Goal: Task Accomplishment & Management: Use online tool/utility

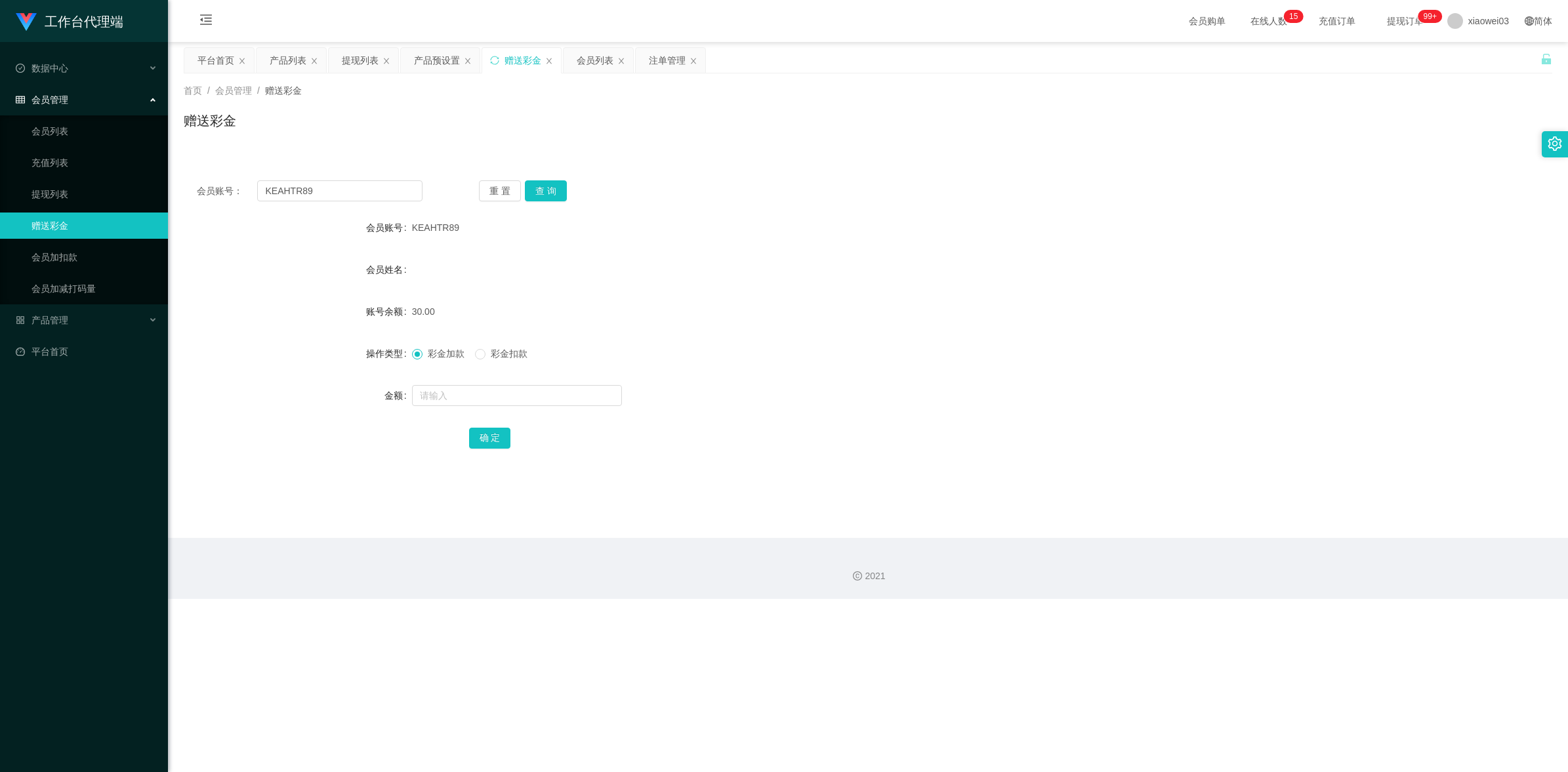
click at [350, 196] on input "KEAHTR89" at bounding box center [340, 191] width 166 height 21
type input "02754930"
click at [539, 198] on button "查 询" at bounding box center [546, 191] width 42 height 21
click at [751, 254] on form "会员账号 02754930 会员姓名 [PERSON_NAME] 账号余额 100.00 操作类型 彩金加款 彩金扣款 金额 确 定" at bounding box center [867, 333] width 1368 height 237
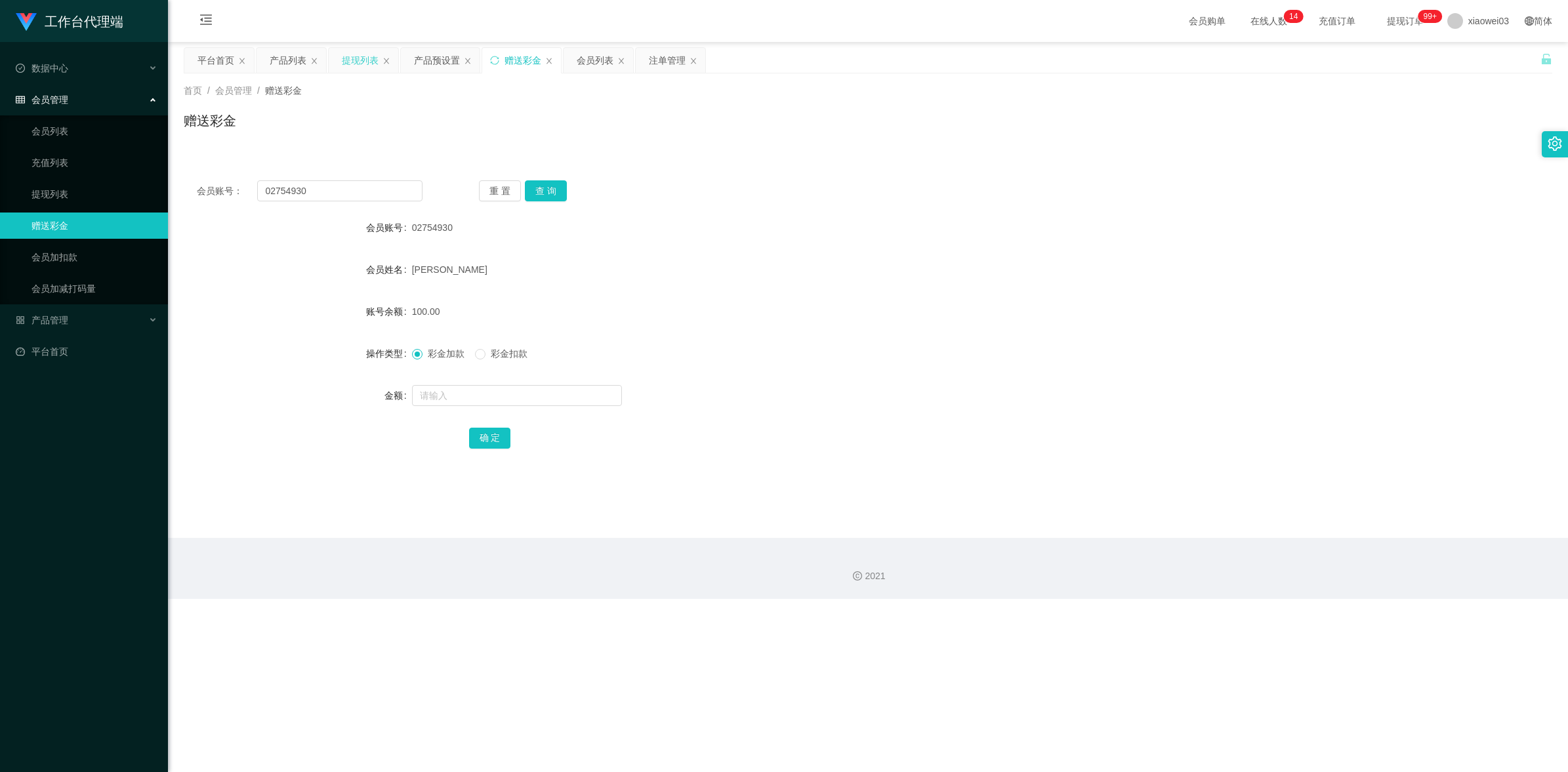
click at [348, 62] on div "提现列表" at bounding box center [359, 61] width 37 height 25
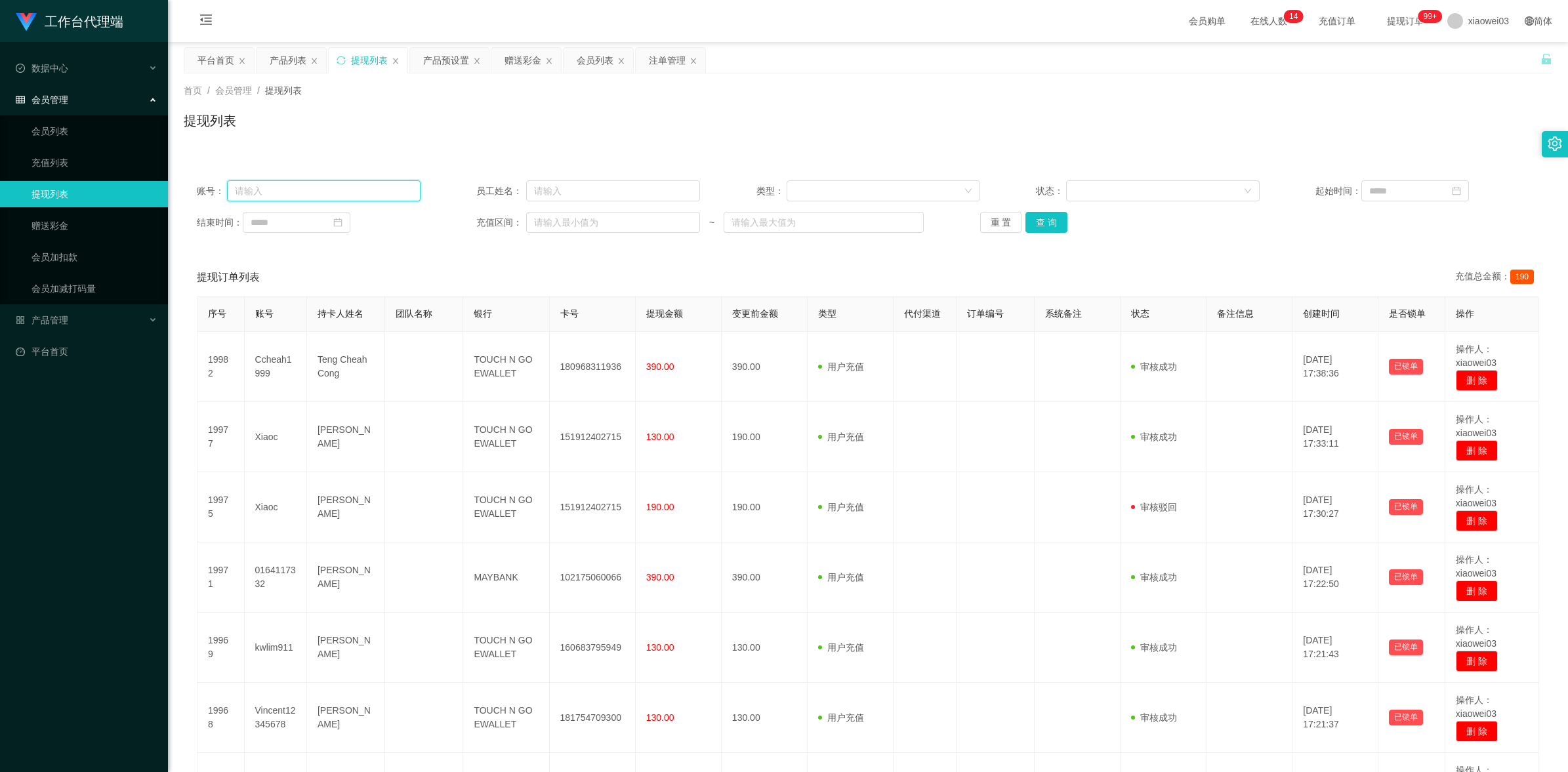
click at [358, 192] on input "text" at bounding box center [323, 191] width 194 height 21
paste input "551011"
type input "551011"
click at [1051, 220] on button "查 询" at bounding box center [1046, 222] width 42 height 21
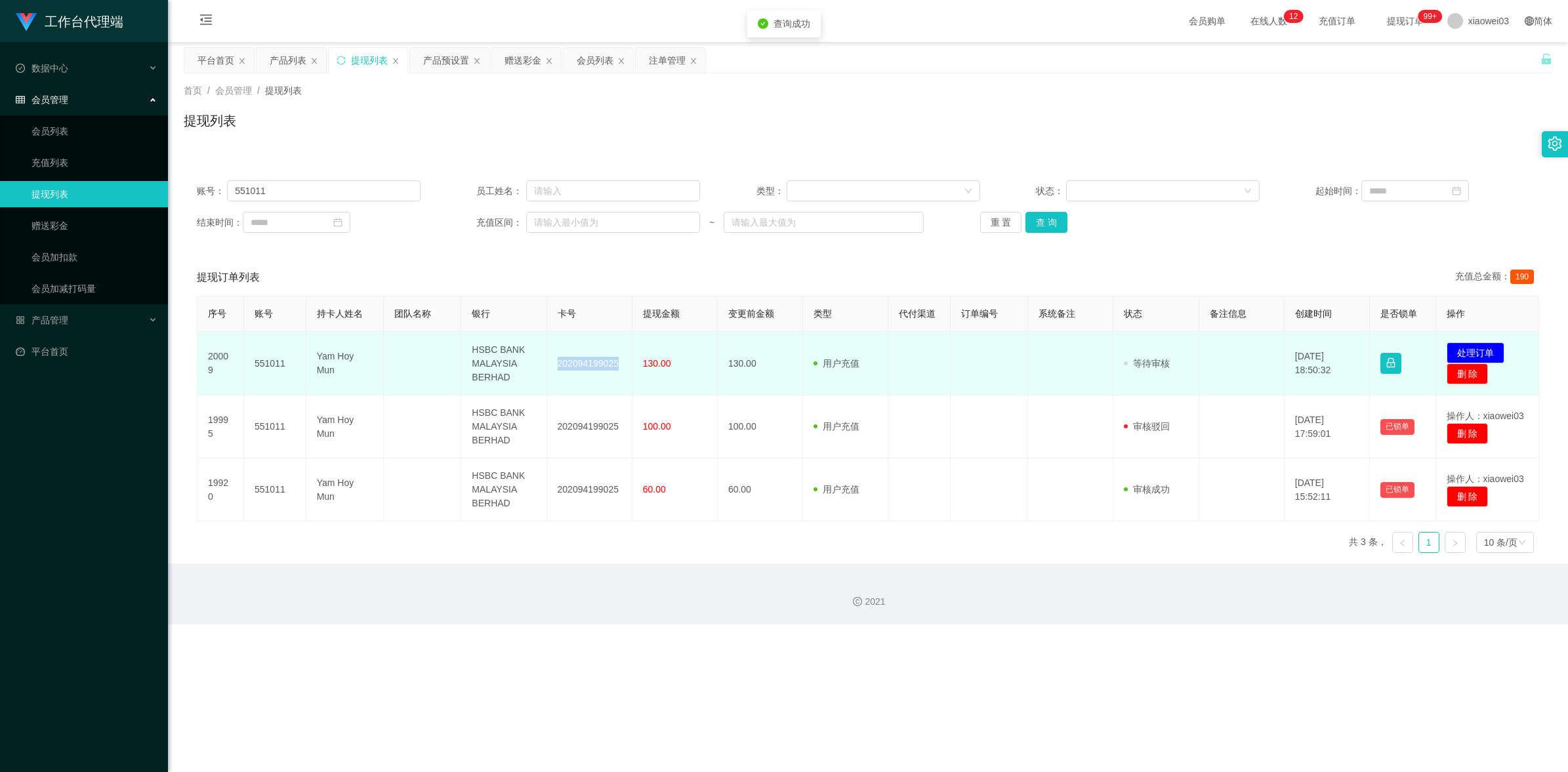
drag, startPoint x: 614, startPoint y: 364, endPoint x: 549, endPoint y: 360, distance: 65.1
click at [549, 360] on td "202094199025" at bounding box center [590, 363] width 85 height 63
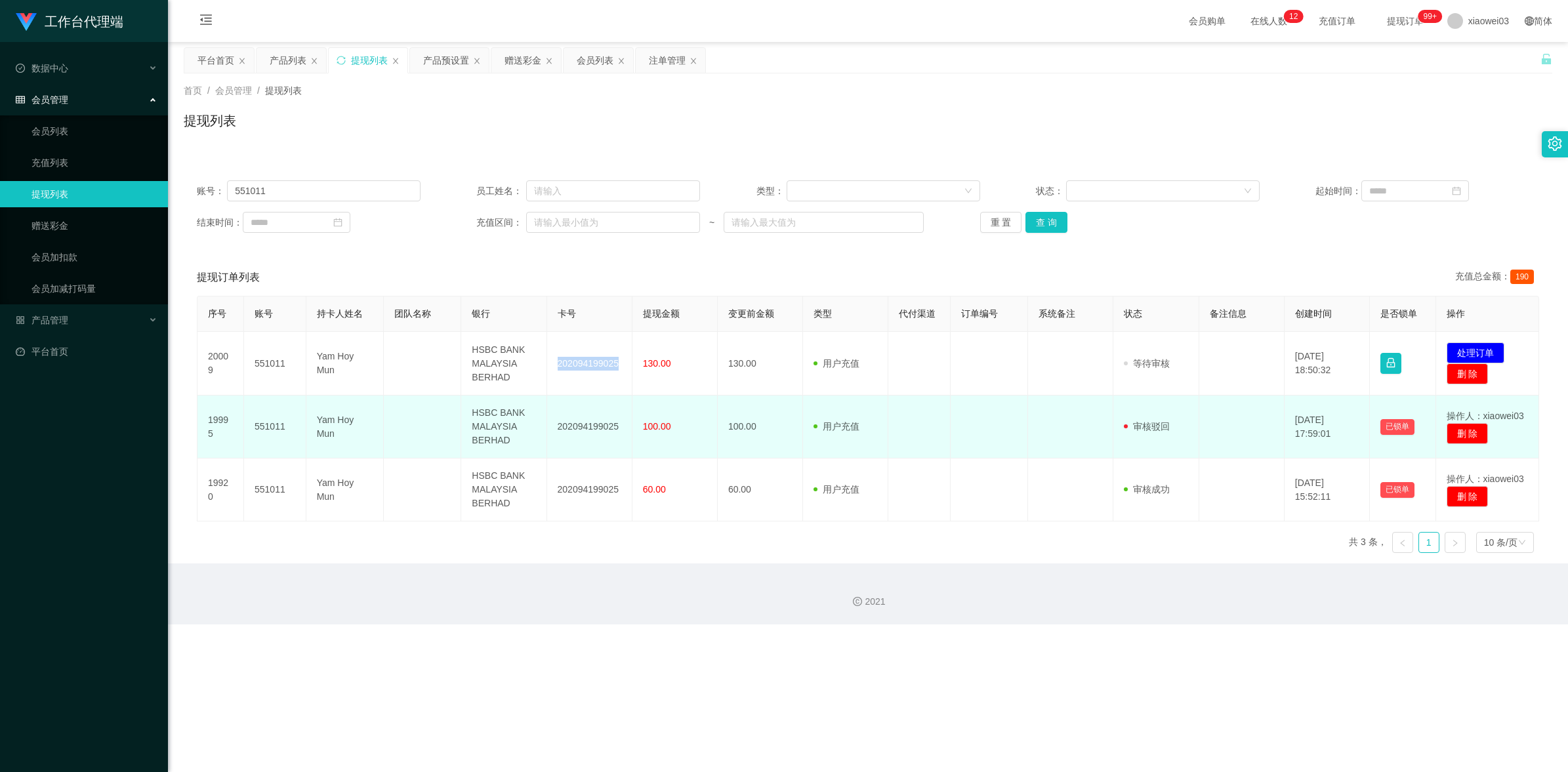
copy td "202094199025"
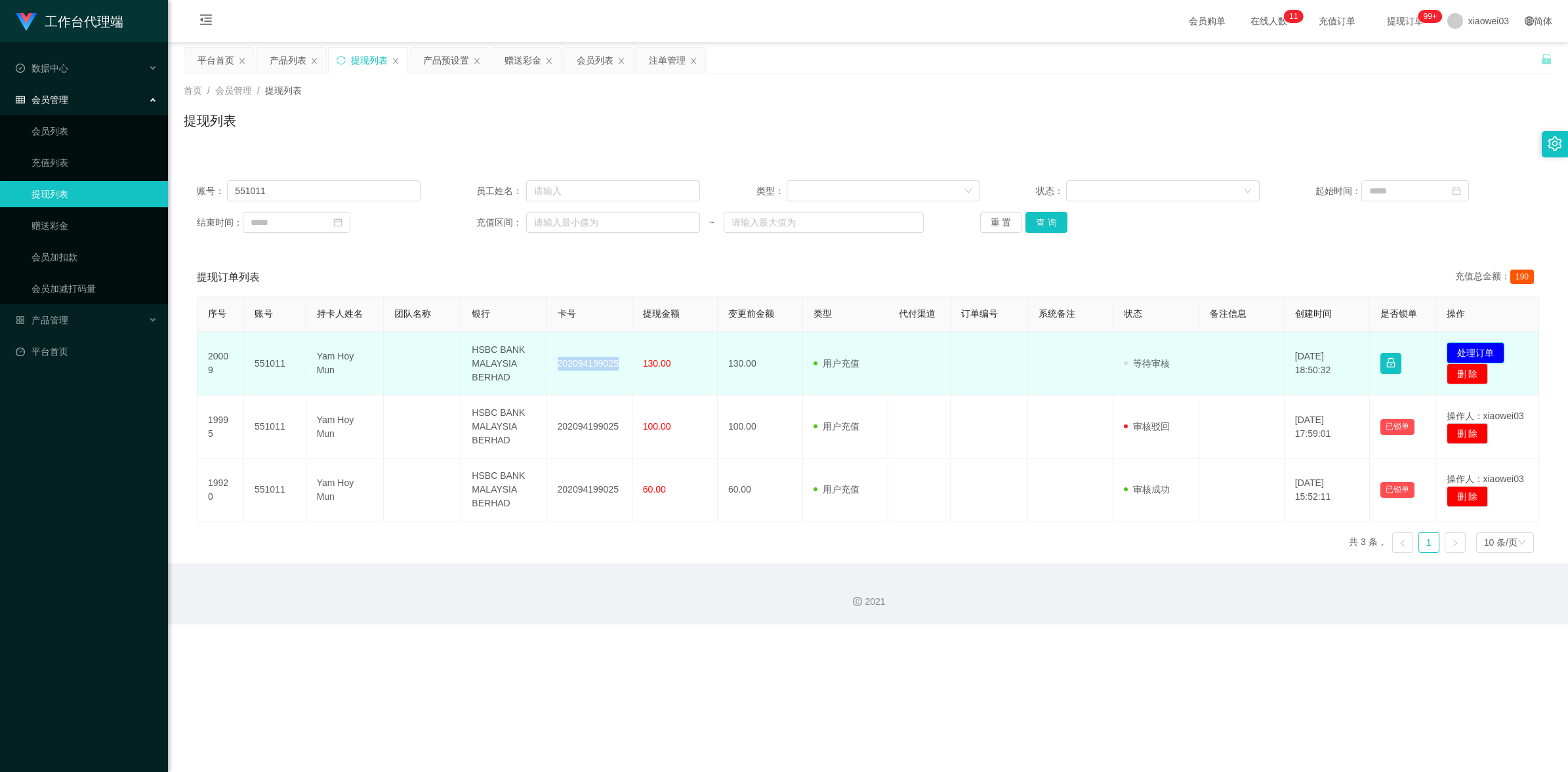
click at [1455, 350] on button "处理订单" at bounding box center [1475, 353] width 58 height 21
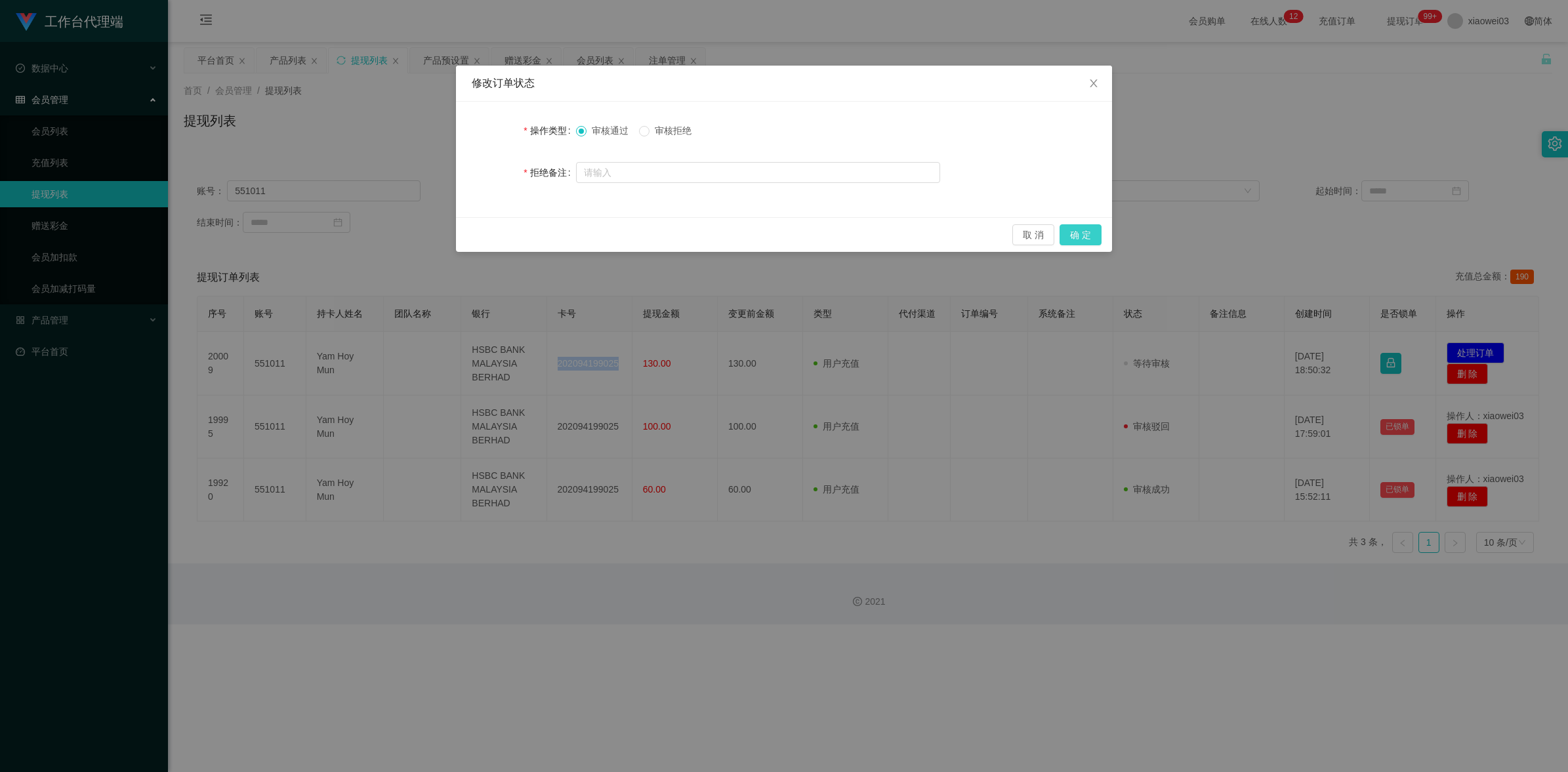
click at [1074, 231] on button "确 定" at bounding box center [1080, 235] width 42 height 21
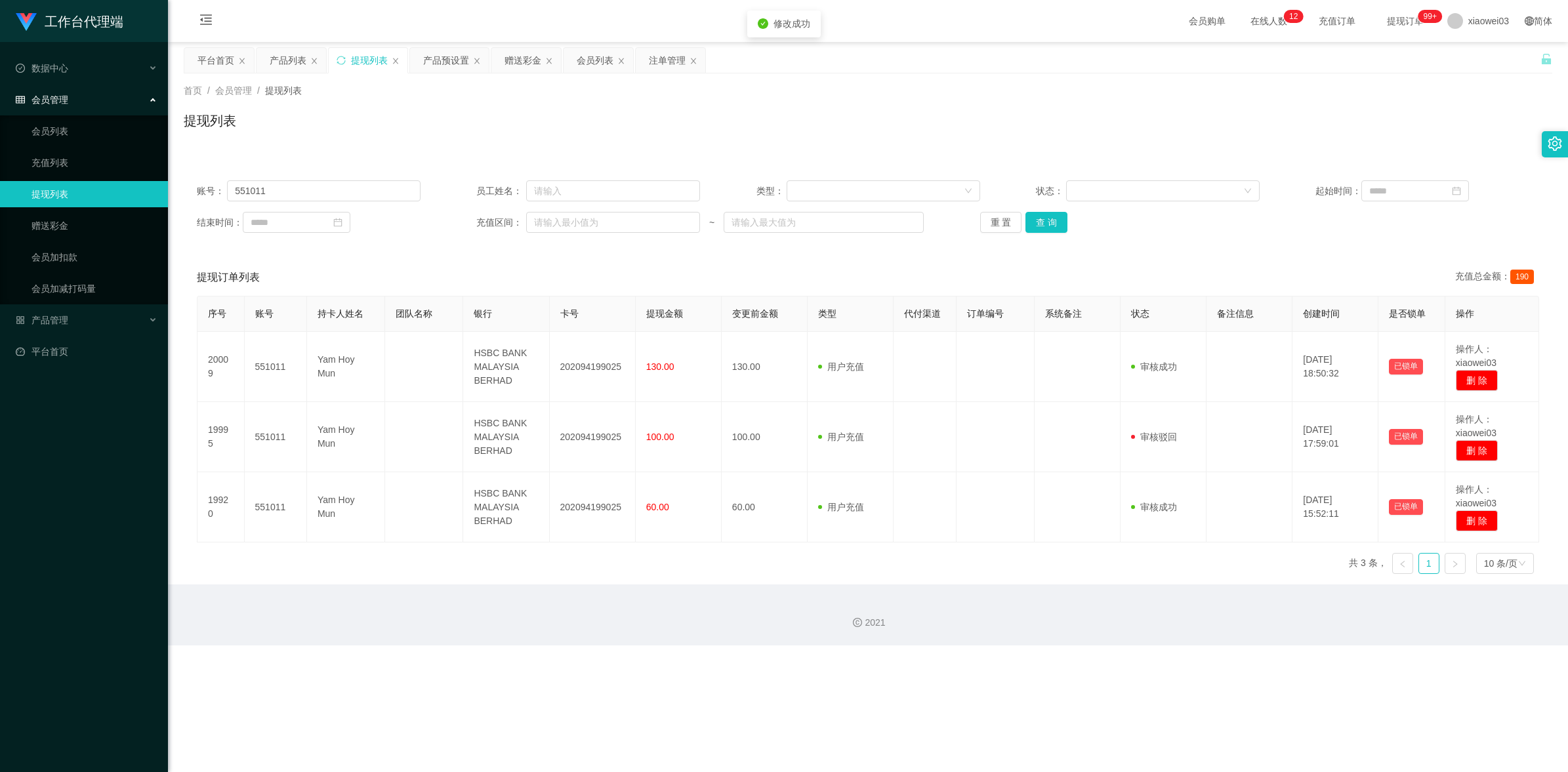
drag, startPoint x: 946, startPoint y: 715, endPoint x: 963, endPoint y: 695, distance: 26.2
click at [946, 716] on div "工作台代理端 数据中心 会员管理 会员列表 充值列表 提现列表 赠送彩金 会员加扣款 会员加减打码量 产品管理 开奖记录 注单管理 产品列表 即时注单 产品预…" at bounding box center [784, 386] width 1568 height 772
